Goal: Task Accomplishment & Management: Use online tool/utility

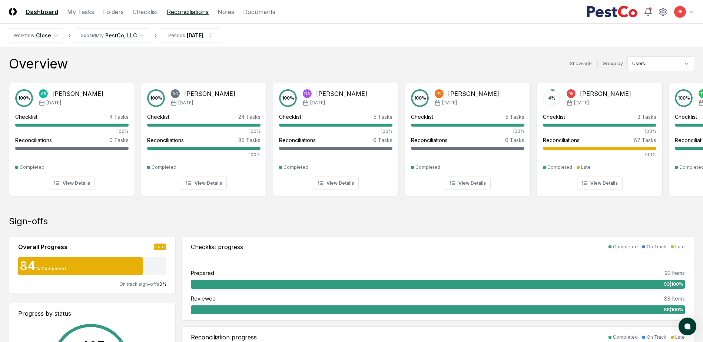
click at [182, 16] on link "Reconciliations" at bounding box center [188, 11] width 42 height 9
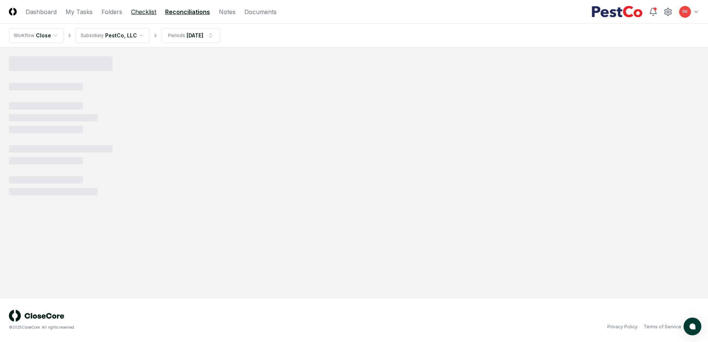
click at [141, 10] on link "Checklist" at bounding box center [143, 11] width 25 height 9
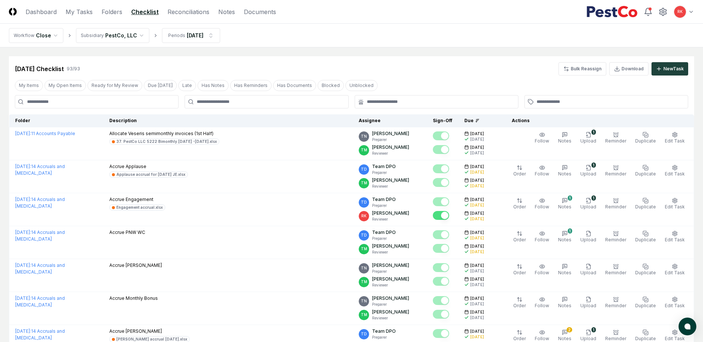
click at [97, 103] on input at bounding box center [97, 101] width 164 height 13
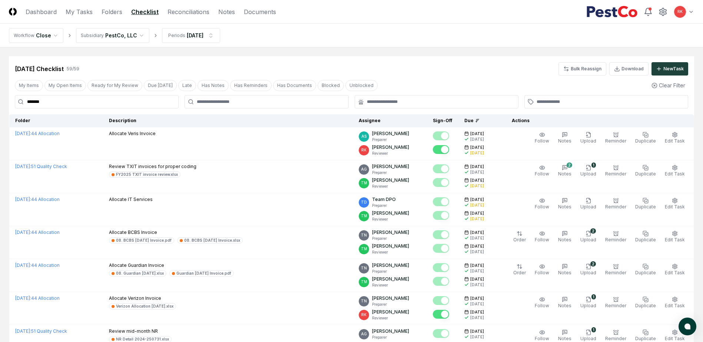
drag, startPoint x: -29, startPoint y: 101, endPoint x: -107, endPoint y: 98, distance: 78.6
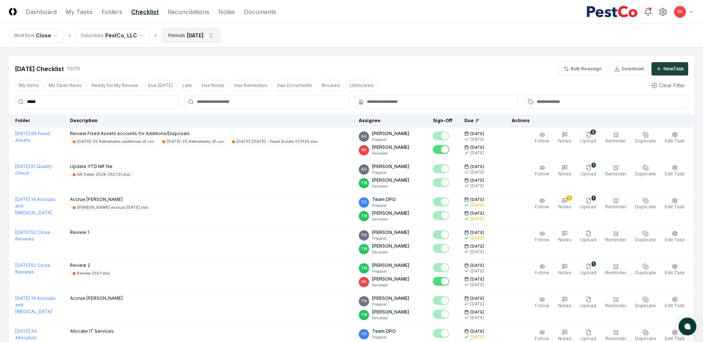
type input "*****"
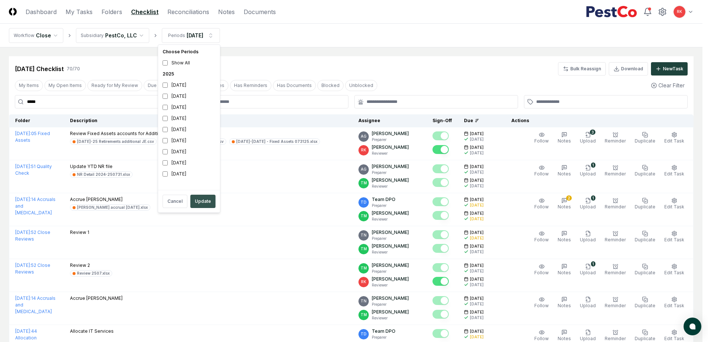
click at [197, 205] on button "Update" at bounding box center [202, 201] width 25 height 13
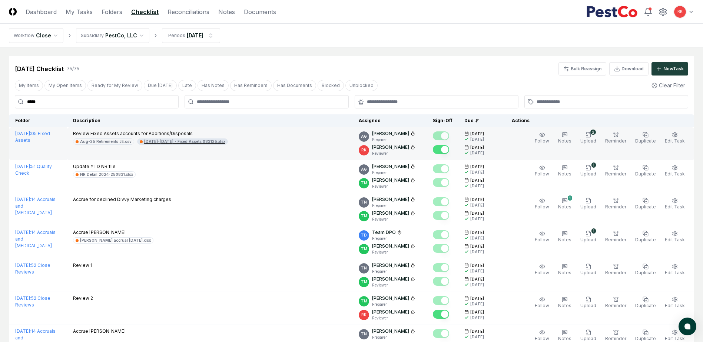
click at [181, 141] on div "[DATE]-[DATE] - Fixed Assets 083125.xlsx" at bounding box center [184, 142] width 81 height 6
